Goal: Information Seeking & Learning: Learn about a topic

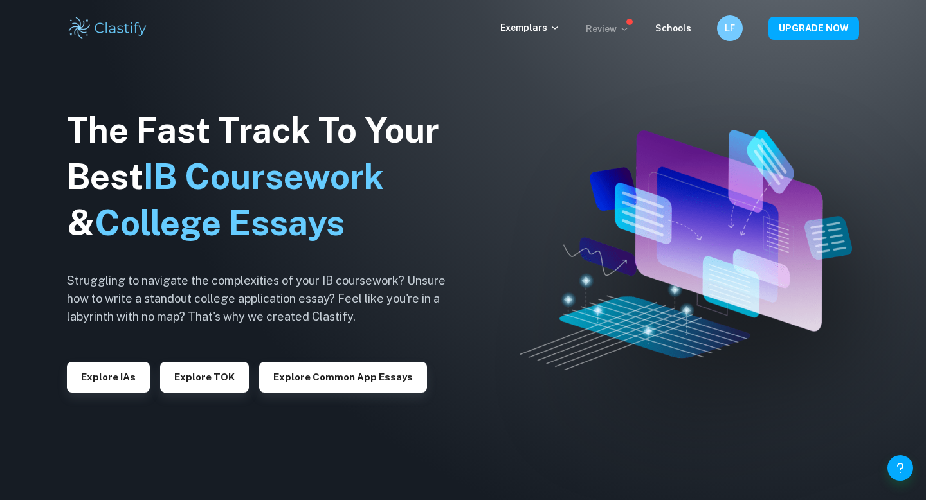
click at [617, 30] on p "Review" at bounding box center [608, 29] width 44 height 14
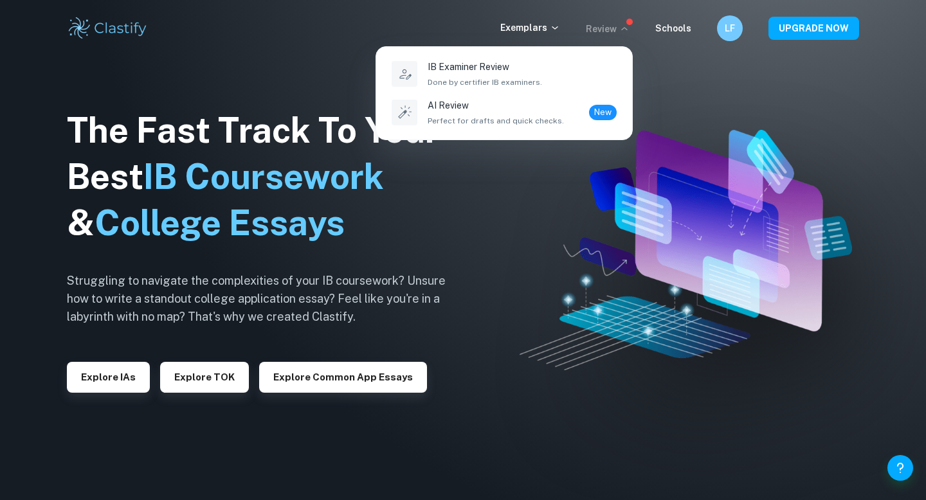
click at [617, 30] on div at bounding box center [463, 250] width 926 height 500
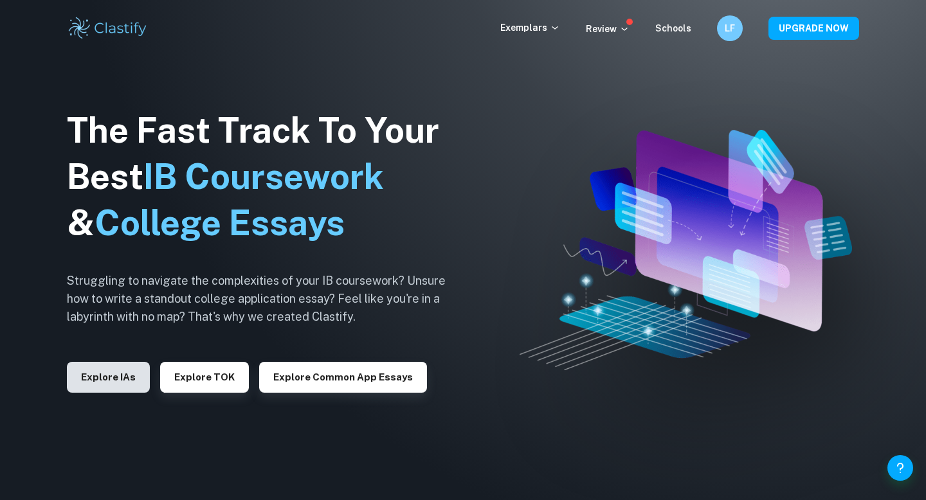
click at [130, 381] on button "Explore IAs" at bounding box center [108, 377] width 83 height 31
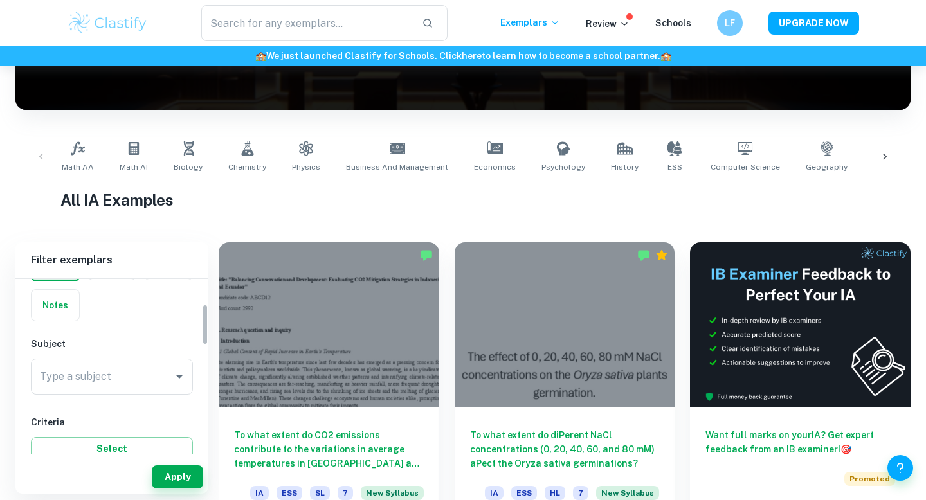
scroll to position [113, 0]
click at [123, 361] on input "Type a subject" at bounding box center [102, 354] width 131 height 24
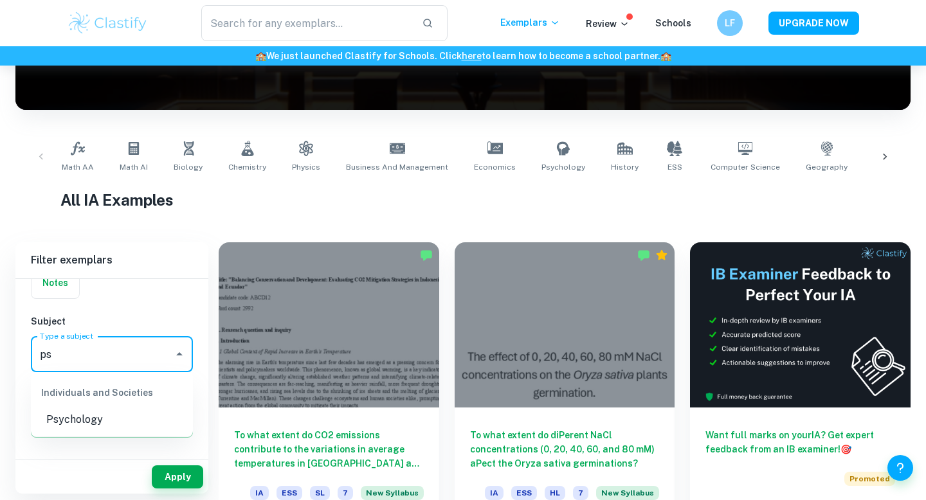
click at [110, 426] on li "Psychology" at bounding box center [112, 419] width 162 height 23
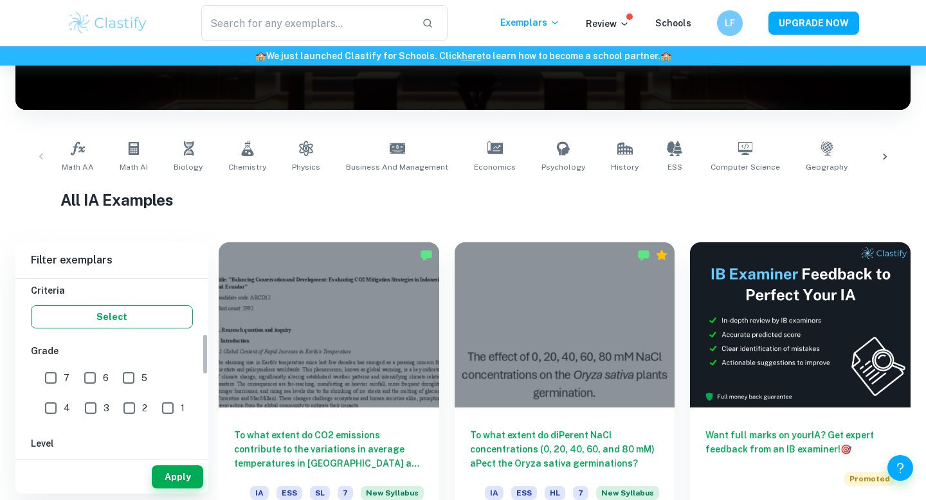
scroll to position [233, 0]
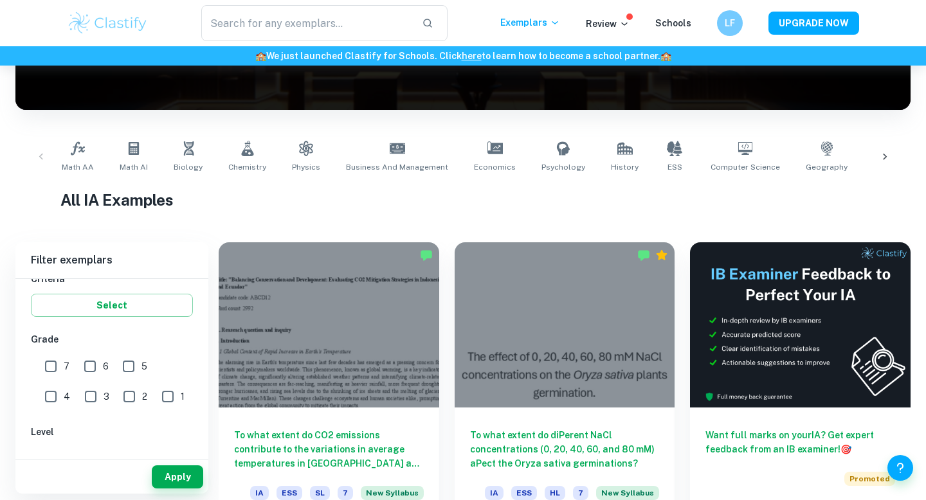
type input "Psychology"
click at [58, 366] on input "7" at bounding box center [51, 367] width 26 height 26
checkbox input "true"
click at [97, 365] on input "6" at bounding box center [90, 367] width 26 height 26
checkbox input "true"
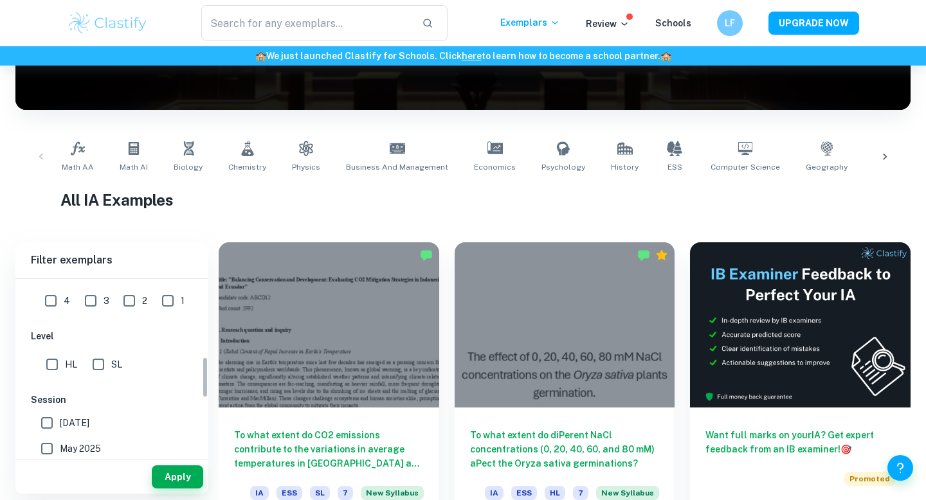
scroll to position [336, 0]
click at [75, 349] on label "HL" at bounding box center [58, 358] width 38 height 26
click at [65, 349] on input "HL" at bounding box center [52, 358] width 26 height 26
checkbox input "true"
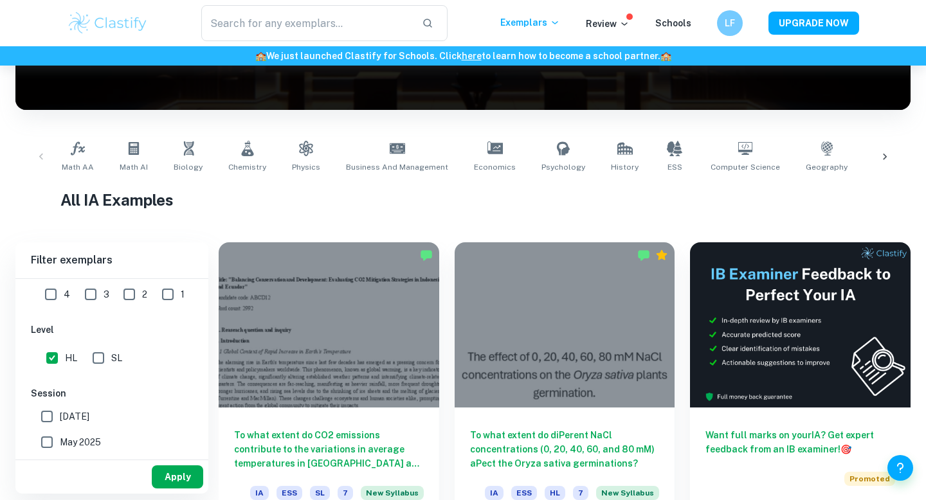
click at [185, 485] on button "Apply" at bounding box center [177, 477] width 51 height 23
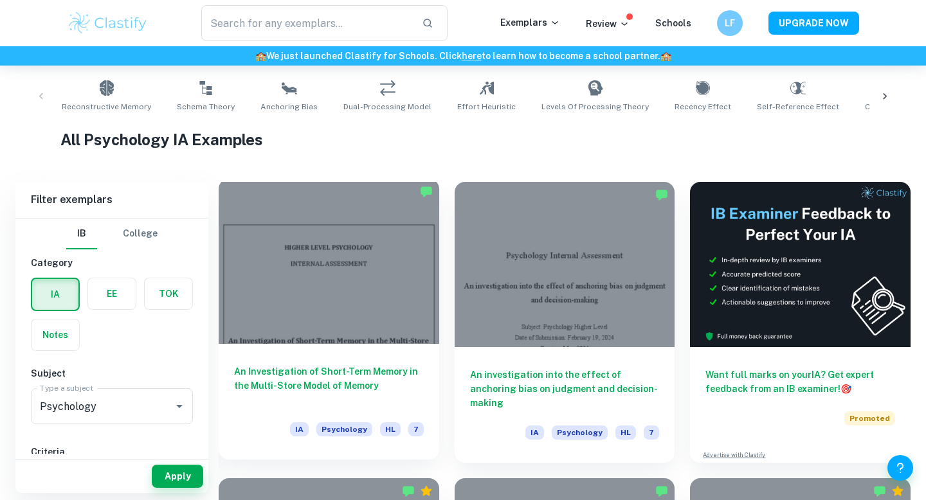
scroll to position [251, 0]
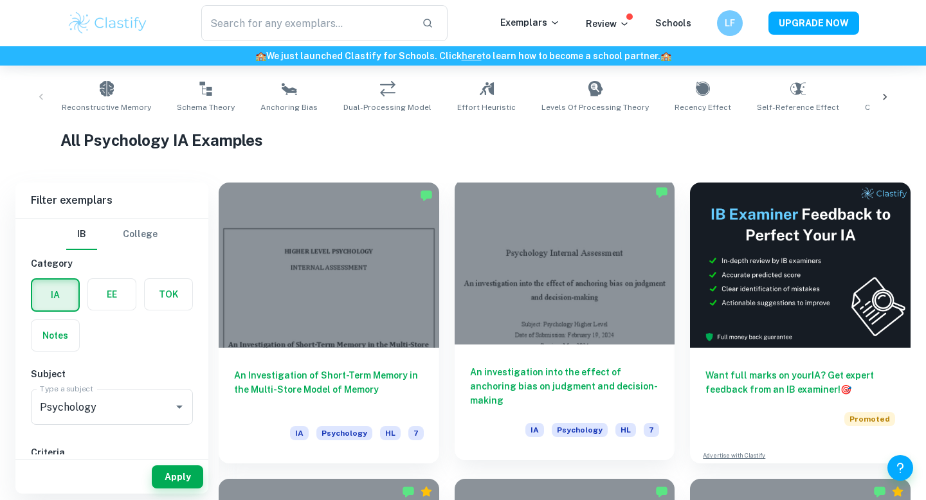
click at [576, 223] on div at bounding box center [565, 261] width 221 height 165
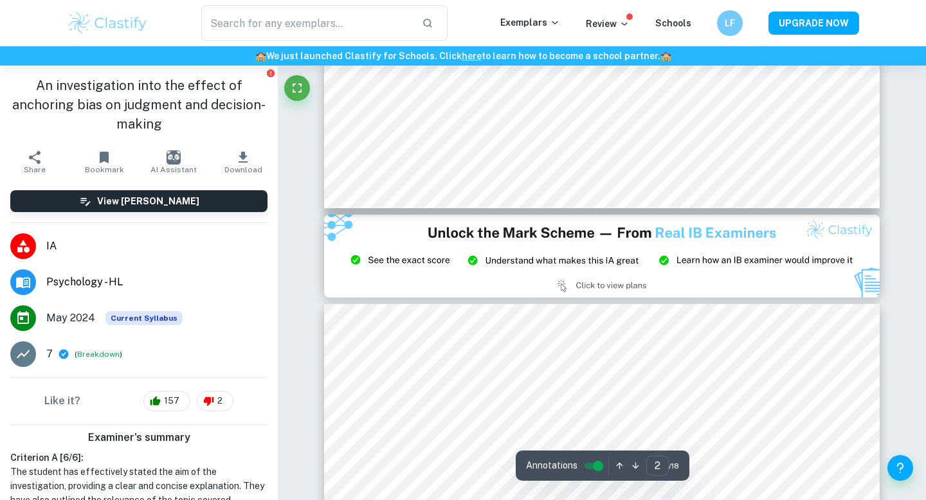
type input "3"
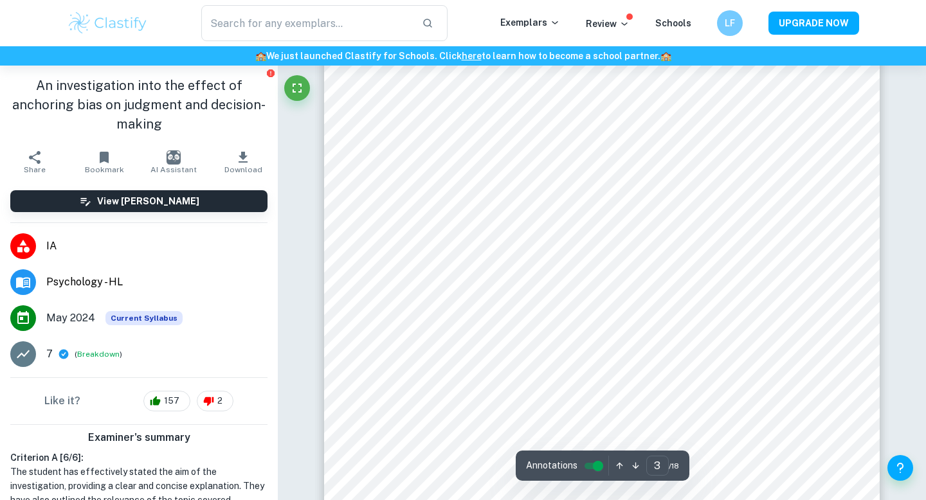
scroll to position [1820, 0]
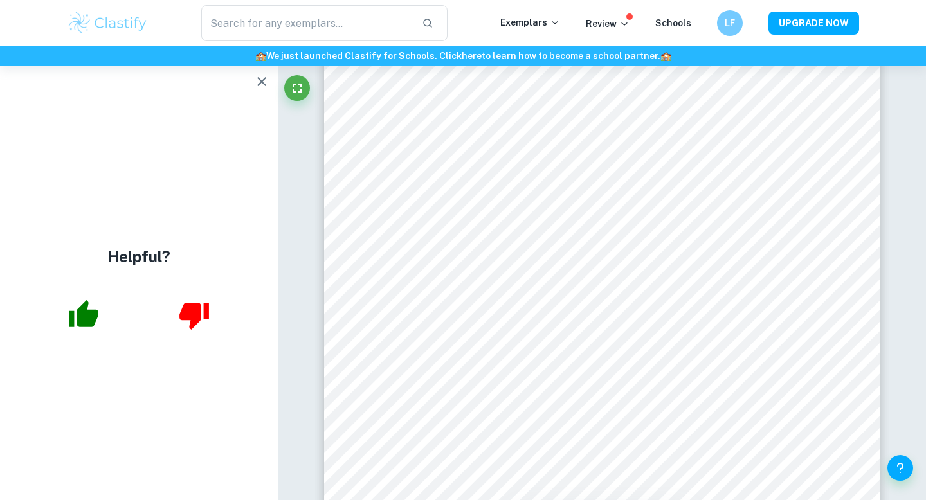
click at [259, 86] on icon "button" at bounding box center [261, 81] width 15 height 15
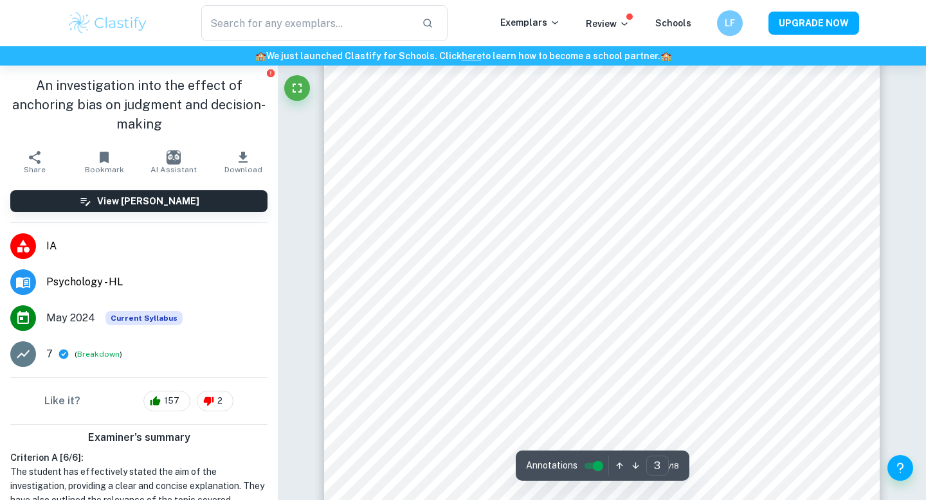
scroll to position [1773, 0]
